Goal: Information Seeking & Learning: Learn about a topic

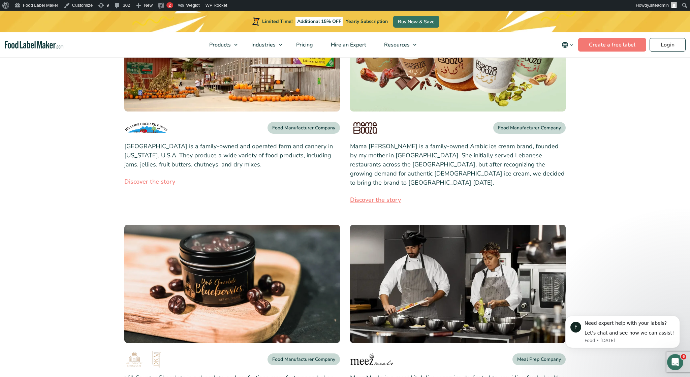
scroll to position [245, 0]
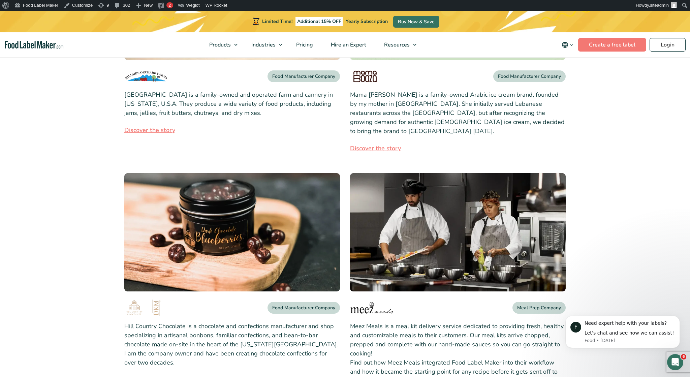
drag, startPoint x: 223, startPoint y: 235, endPoint x: 248, endPoint y: 230, distance: 24.7
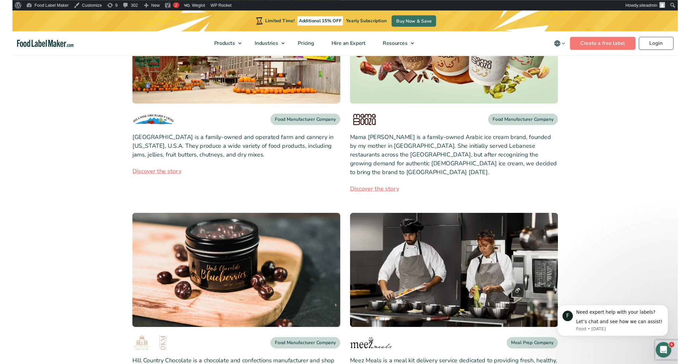
scroll to position [140, 0]
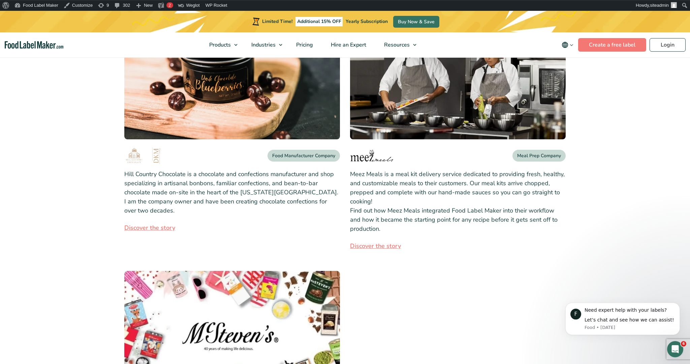
scroll to position [350, 0]
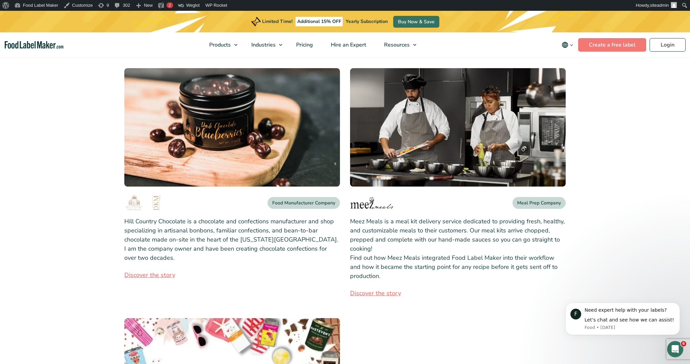
drag, startPoint x: 67, startPoint y: 143, endPoint x: 68, endPoint y: 149, distance: 6.8
click at [68, 147] on section "Food Manufacturer Company Discover the story" at bounding box center [345, 178] width 690 height 732
click at [60, 198] on section "Food Manufacturer Company Discover the story" at bounding box center [345, 178] width 690 height 732
click at [88, 180] on section "Food Manufacturer Company Discover the story" at bounding box center [345, 178] width 690 height 732
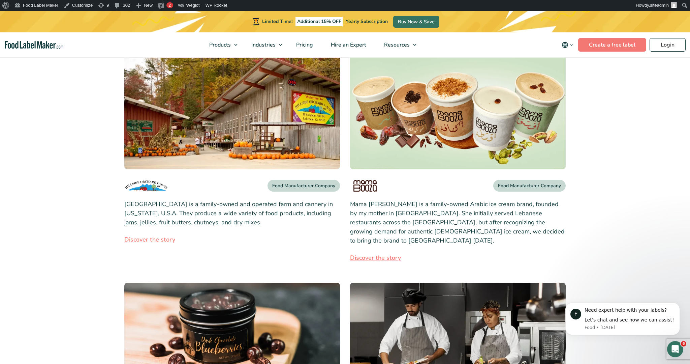
scroll to position [43, 0]
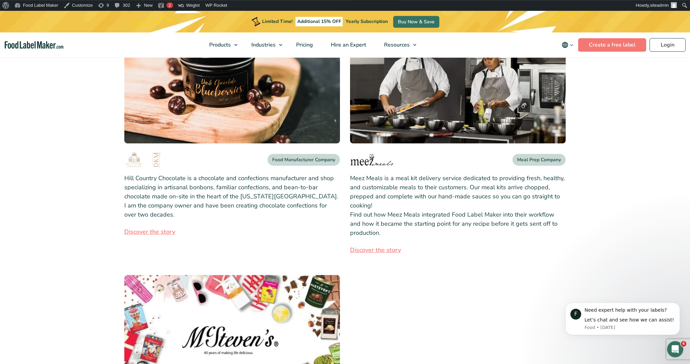
click at [60, 158] on section "Food Manufacturer Company Discover the story" at bounding box center [345, 135] width 690 height 732
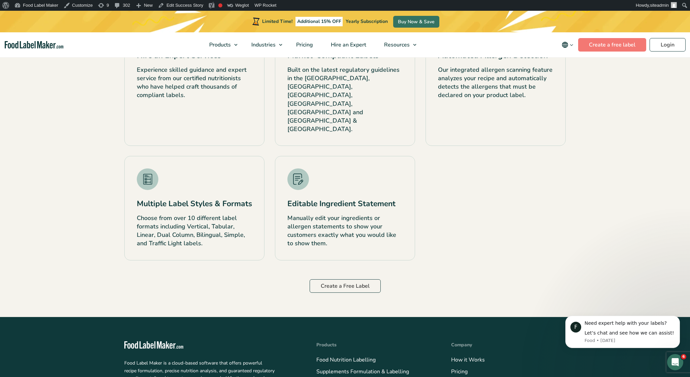
scroll to position [1280, 0]
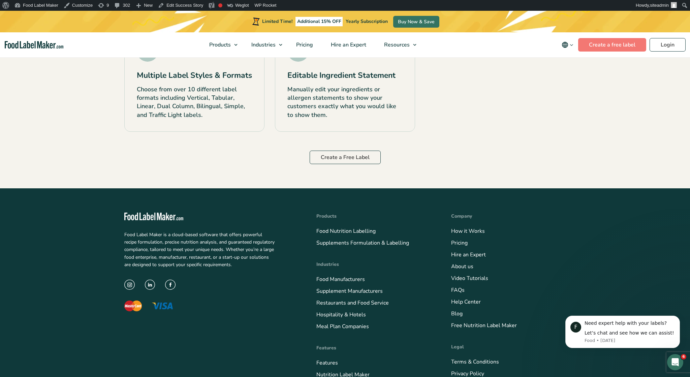
scroll to position [1332, 0]
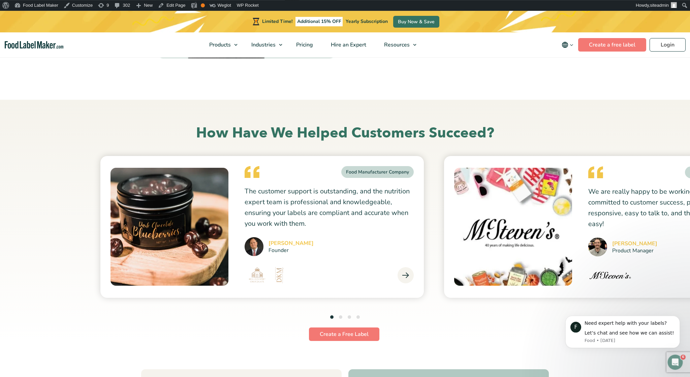
scroll to position [1752, 0]
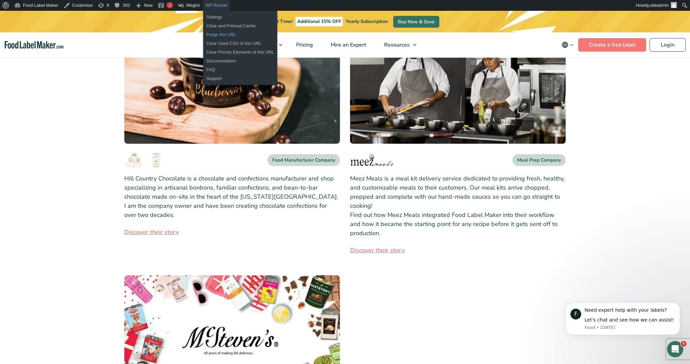
click at [213, 34] on link "Purge this URL" at bounding box center [240, 34] width 74 height 9
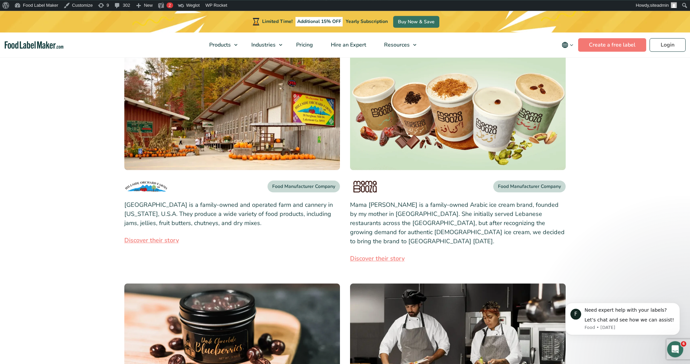
scroll to position [210, 0]
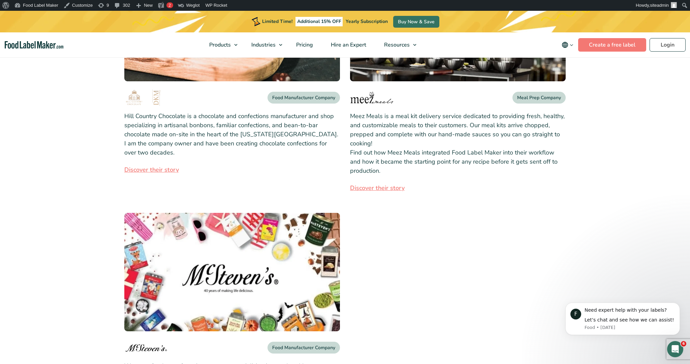
click at [61, 167] on section "Food Manufacturer Company Discover their story" at bounding box center [345, 73] width 690 height 732
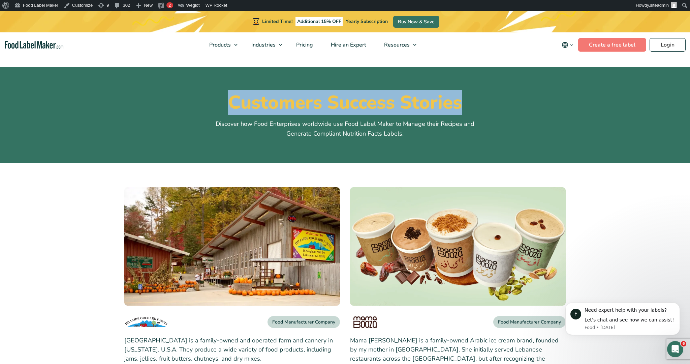
drag, startPoint x: 231, startPoint y: 102, endPoint x: 464, endPoint y: 99, distance: 232.8
click at [464, 99] on h1 "Customers Success Stories" at bounding box center [344, 102] width 441 height 22
copy h1 "Customers Success Stories"
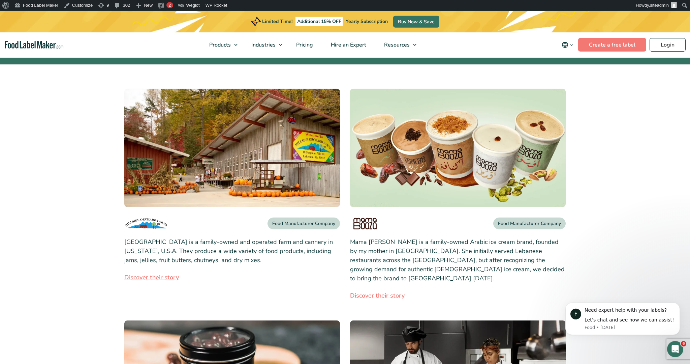
scroll to position [105, 0]
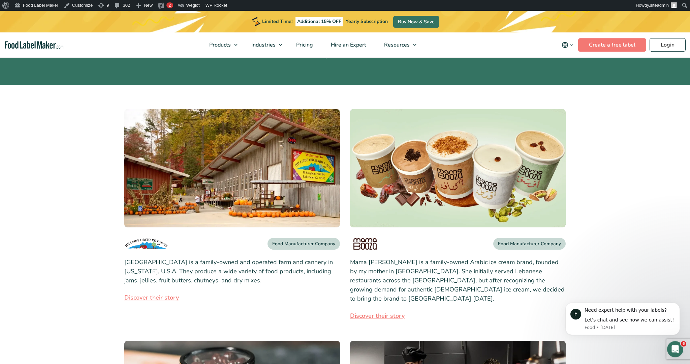
scroll to position [175, 0]
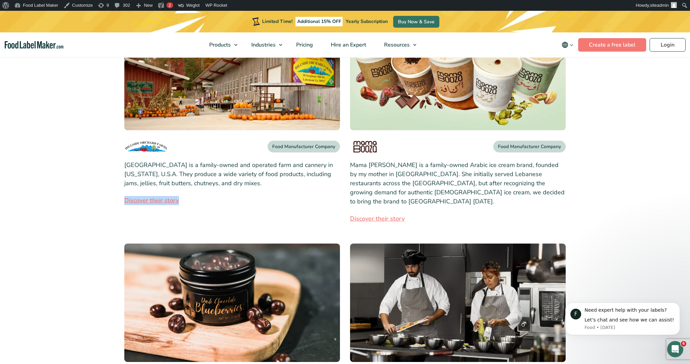
drag, startPoint x: 118, startPoint y: 203, endPoint x: 184, endPoint y: 205, distance: 66.0
click at [184, 205] on section "Food Manufacturer Company Discover their story" at bounding box center [345, 354] width 690 height 732
copy link "Discover their story"
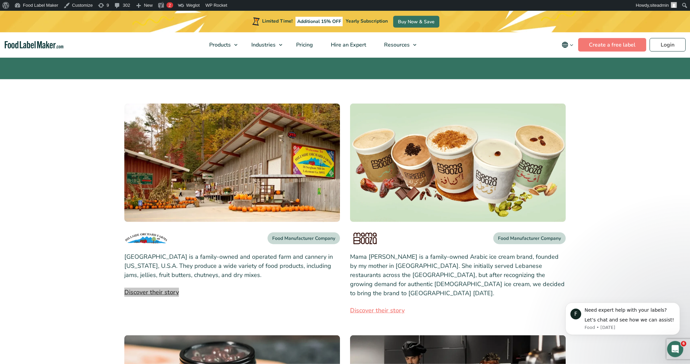
scroll to position [0, 0]
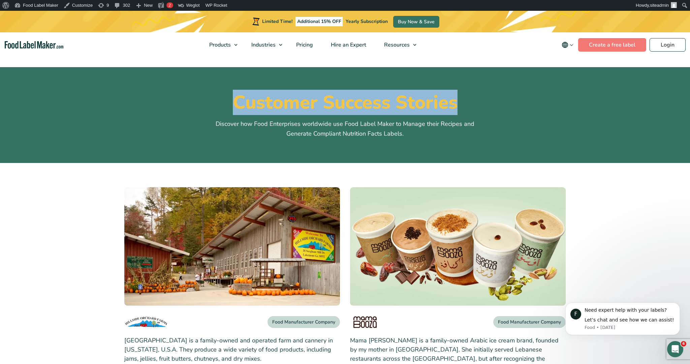
drag, startPoint x: 230, startPoint y: 97, endPoint x: 459, endPoint y: 106, distance: 228.9
click at [459, 106] on h1 "Customer Success Stories" at bounding box center [344, 102] width 441 height 22
copy h1 "Customer Success Stories"
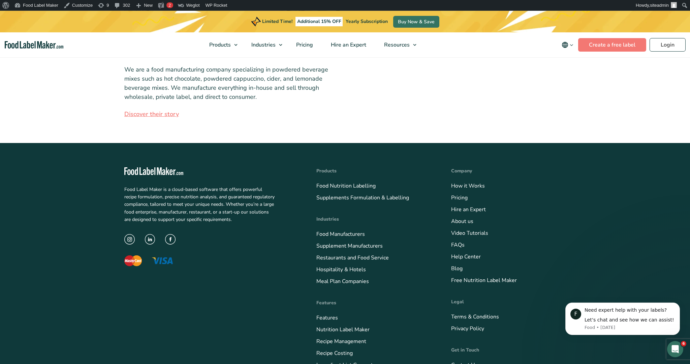
scroll to position [821, 0]
